Goal: Task Accomplishment & Management: Manage account settings

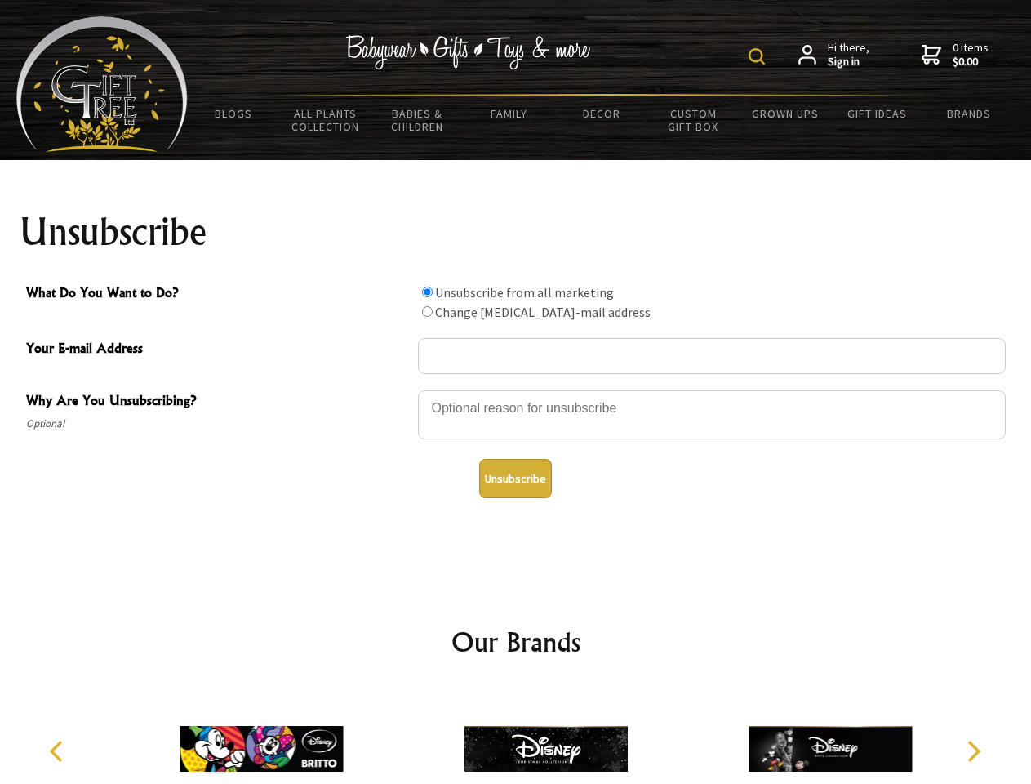
click at [760, 56] on img at bounding box center [757, 56] width 16 height 16
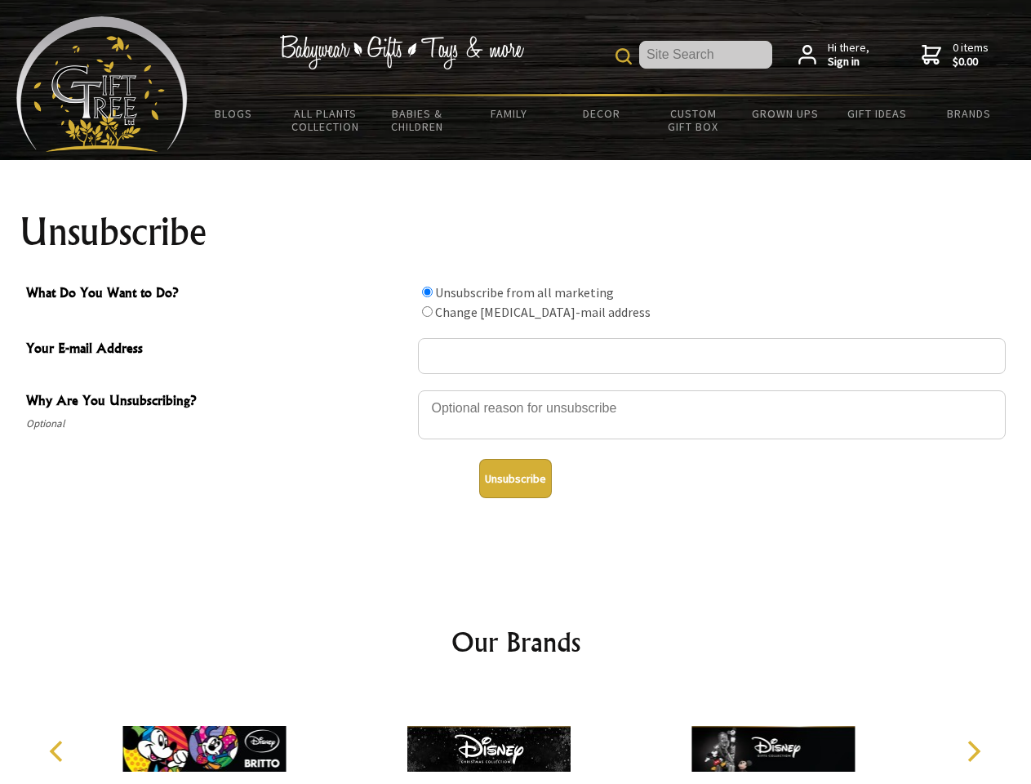
click at [516, 390] on div at bounding box center [712, 417] width 588 height 57
click at [427, 292] on input "What Do You Want to Do?" at bounding box center [427, 292] width 11 height 11
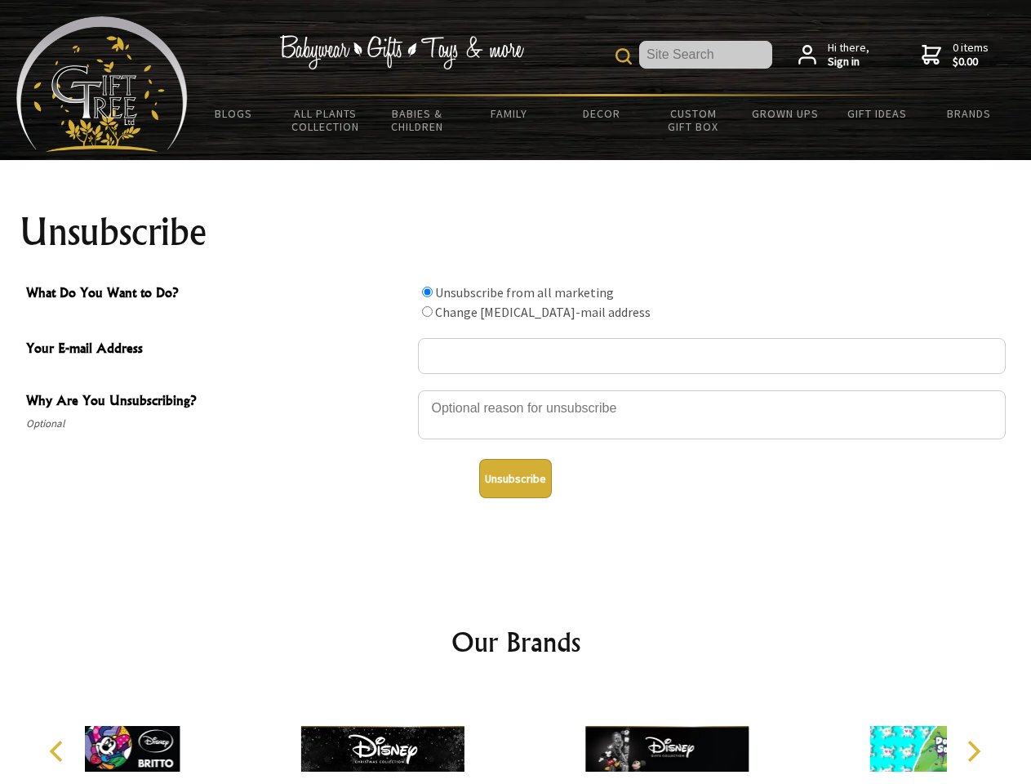
click at [427, 311] on input "What Do You Want to Do?" at bounding box center [427, 311] width 11 height 11
radio input "true"
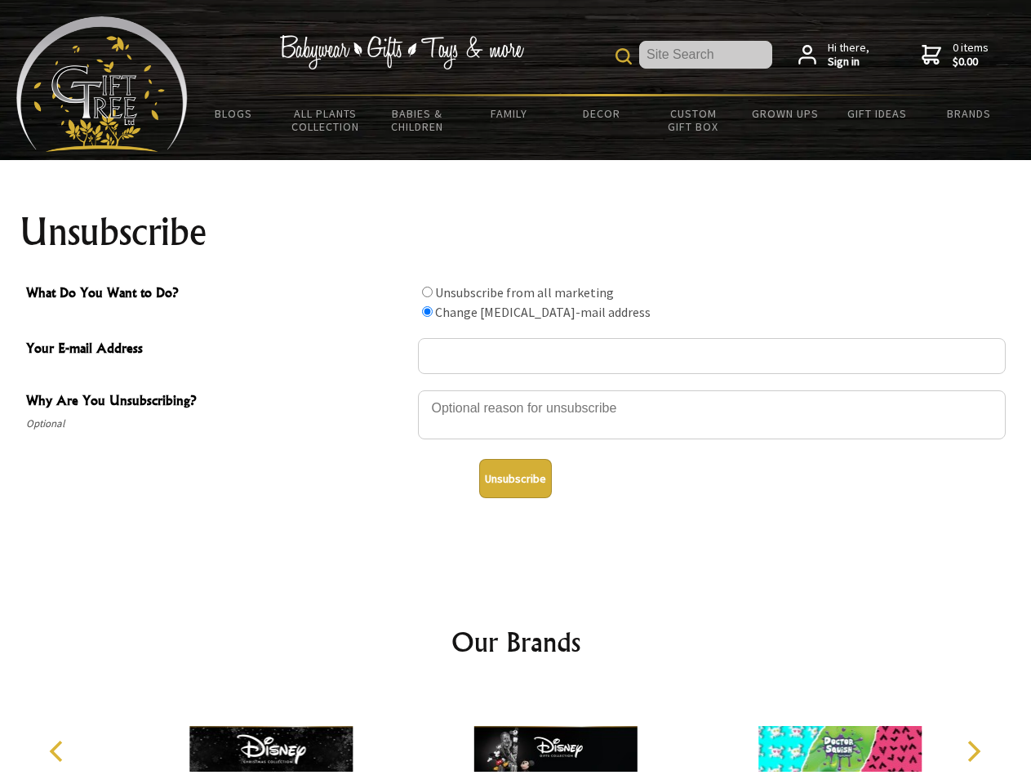
click at [515, 479] on button "Unsubscribe" at bounding box center [515, 478] width 73 height 39
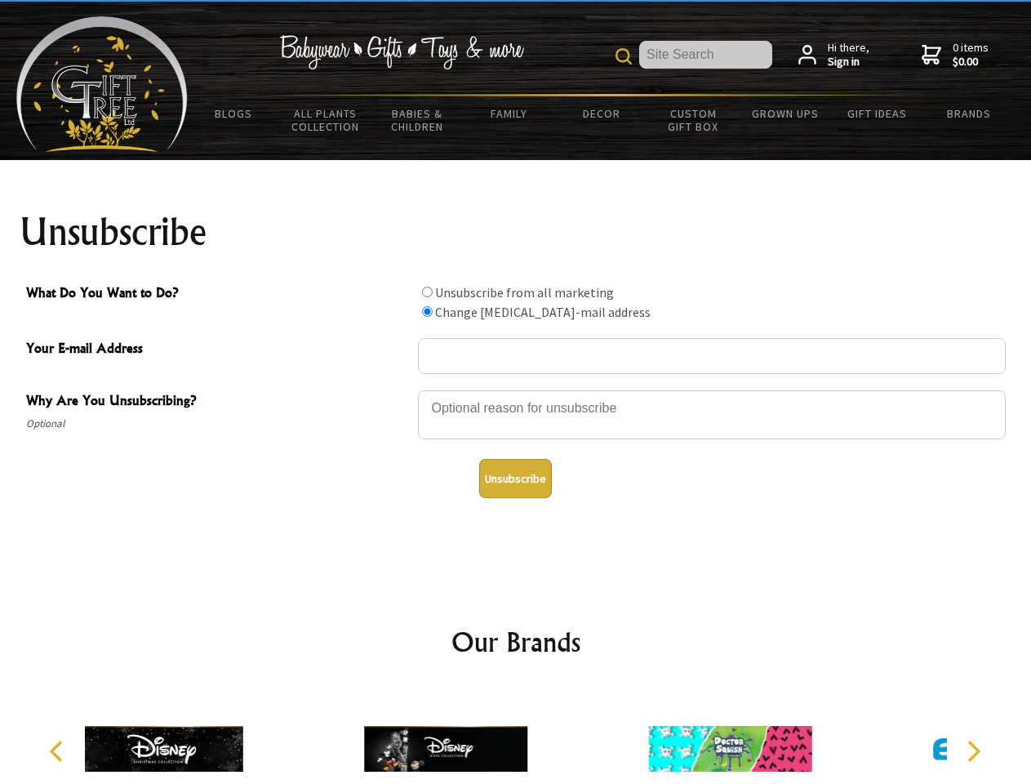
click at [59, 751] on icon "Previous" at bounding box center [57, 751] width 21 height 21
click at [974, 751] on icon "Next" at bounding box center [972, 751] width 21 height 21
